Goal: Transaction & Acquisition: Purchase product/service

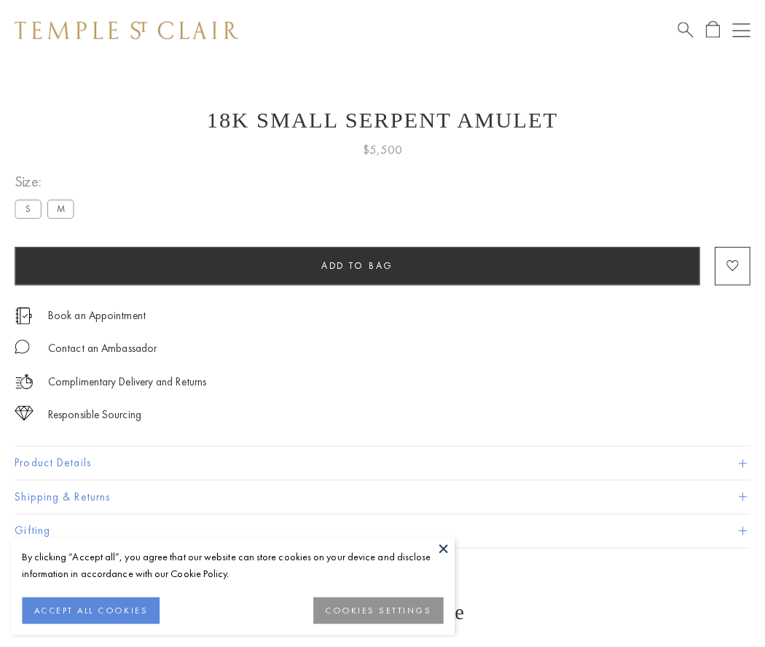
scroll to position [1, 0]
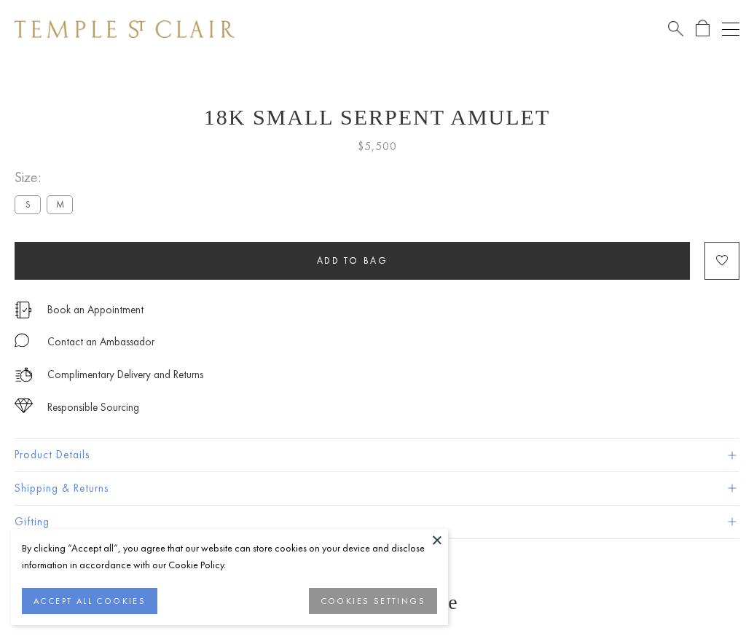
click at [352, 260] on span "Add to bag" at bounding box center [352, 260] width 71 height 12
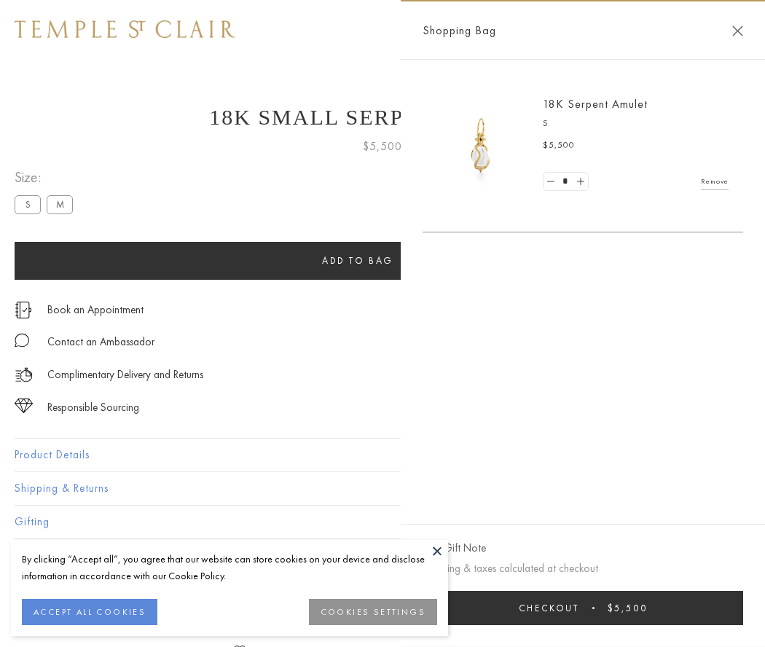
click at [587, 608] on button "Checkout $5,500" at bounding box center [583, 608] width 321 height 34
